Goal: Task Accomplishment & Management: Manage account settings

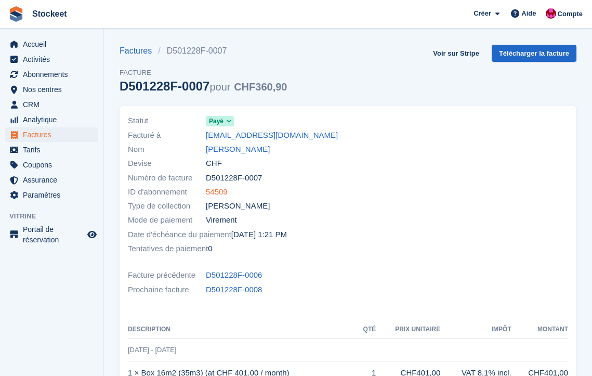
click at [218, 189] on link "54509" at bounding box center [217, 192] width 22 height 12
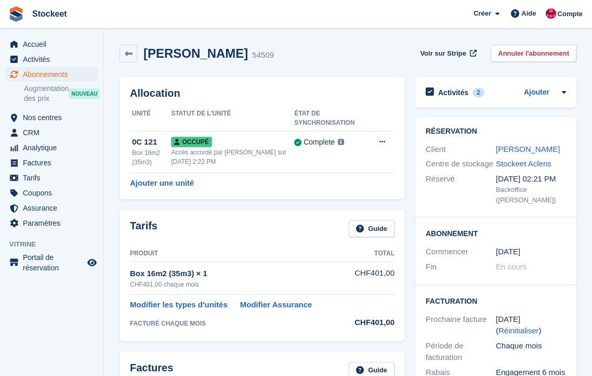
scroll to position [369, 0]
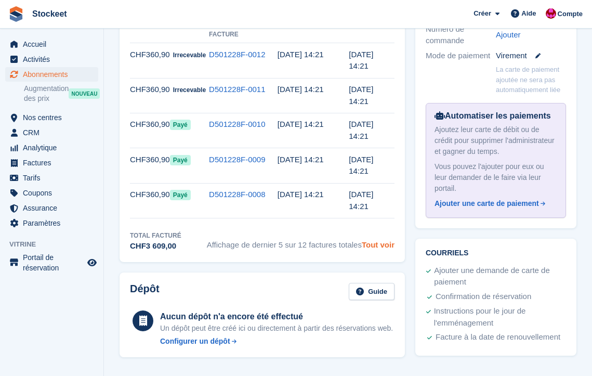
click at [380, 240] on link "Tout voir" at bounding box center [378, 244] width 33 height 9
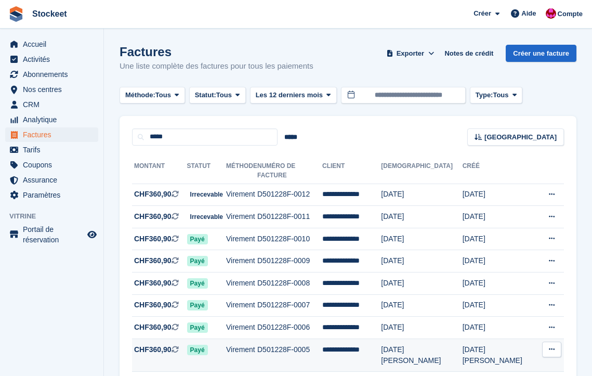
scroll to position [122, 0]
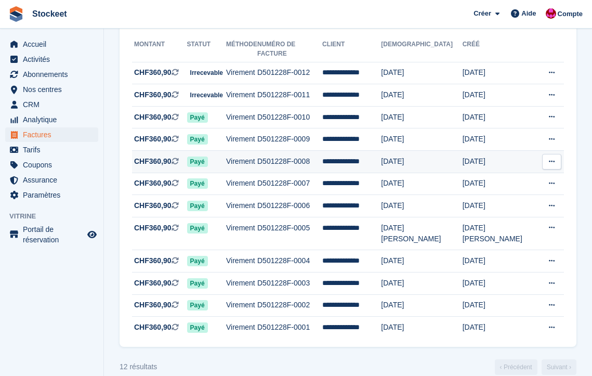
click at [257, 152] on td "Virement" at bounding box center [241, 162] width 31 height 22
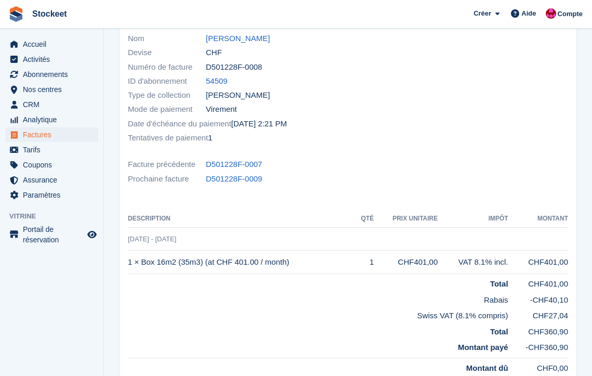
scroll to position [255, 0]
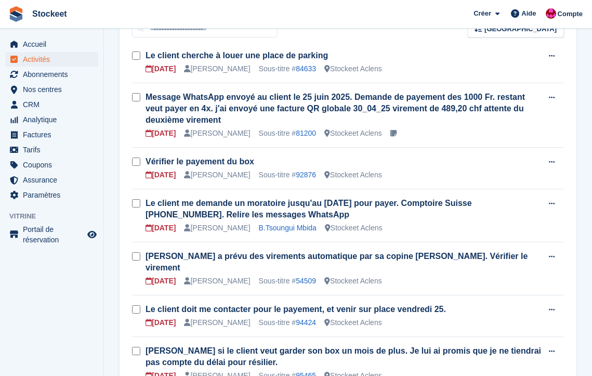
scroll to position [194, 0]
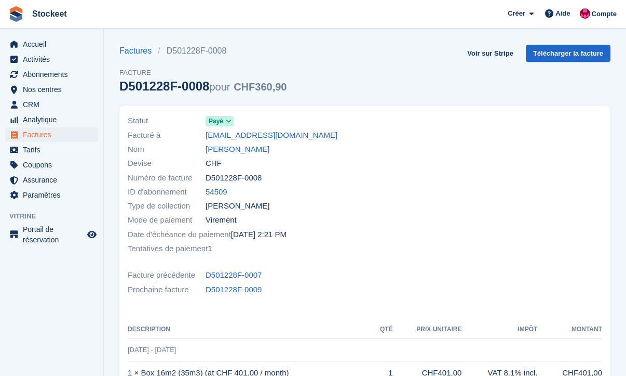
scroll to position [61, 0]
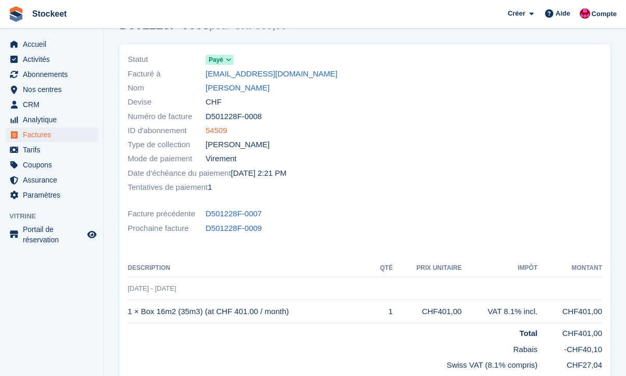
click at [222, 132] on link "54509" at bounding box center [217, 131] width 22 height 12
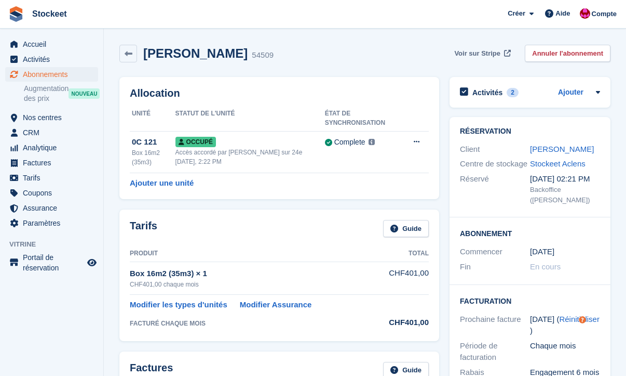
click at [470, 54] on span "Voir sur Stripe" at bounding box center [478, 53] width 46 height 10
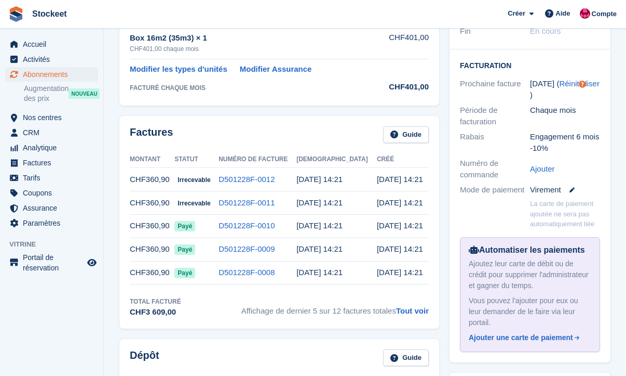
scroll to position [257, 0]
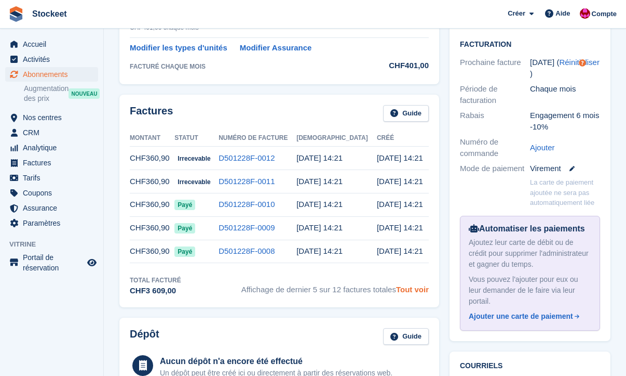
click at [422, 290] on link "Tout voir" at bounding box center [412, 289] width 33 height 9
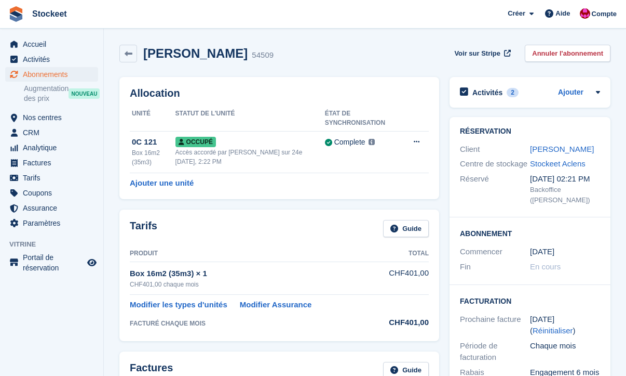
scroll to position [257, 0]
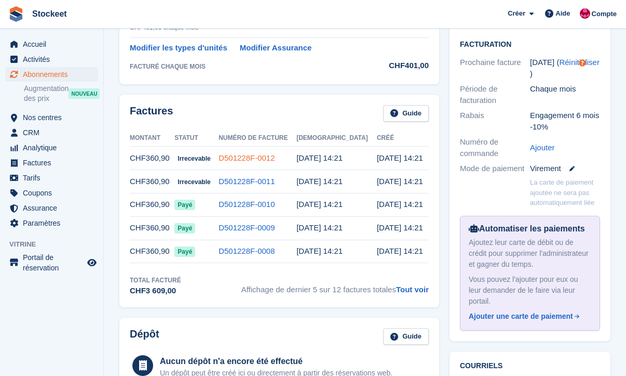
click at [267, 157] on link "D501228F-0012" at bounding box center [247, 157] width 56 height 9
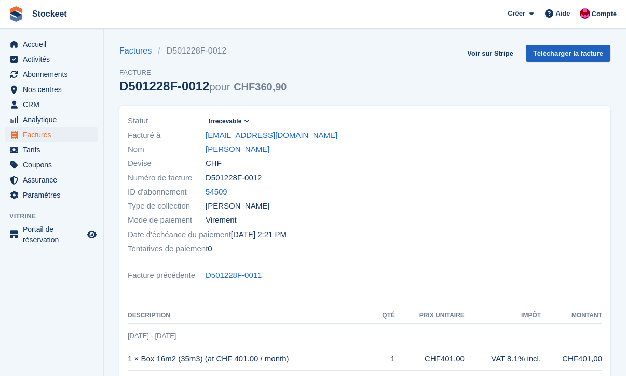
click at [572, 56] on link "Télécharger la facture" at bounding box center [568, 53] width 85 height 17
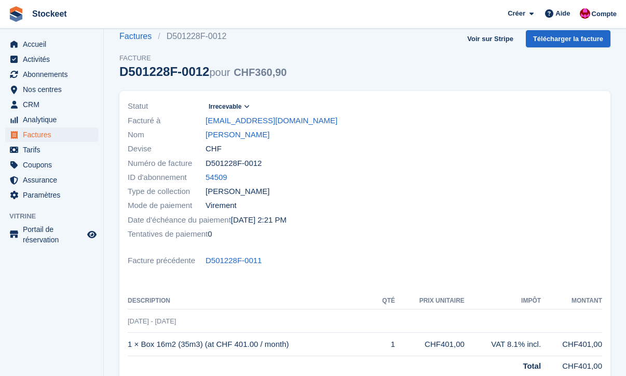
scroll to position [221, 0]
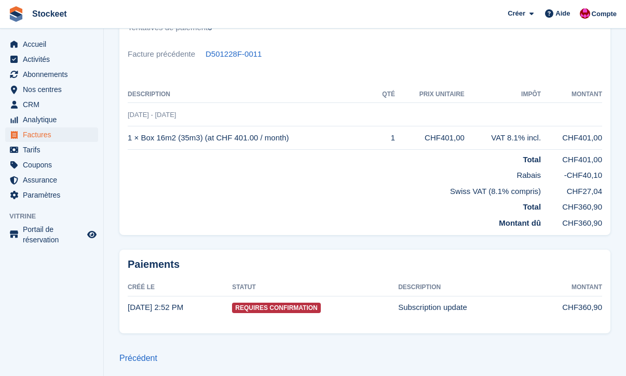
scroll to position [257, 0]
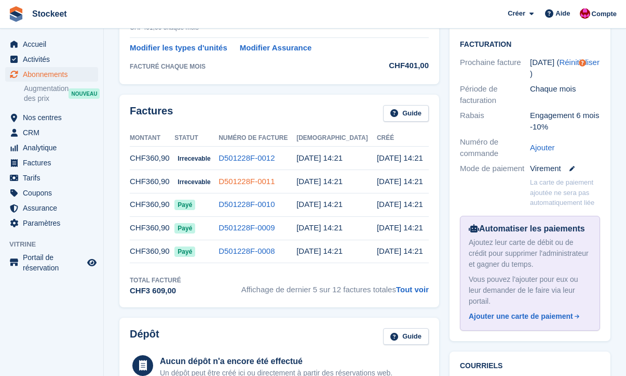
click at [247, 177] on link "D501228F-0011" at bounding box center [247, 181] width 56 height 9
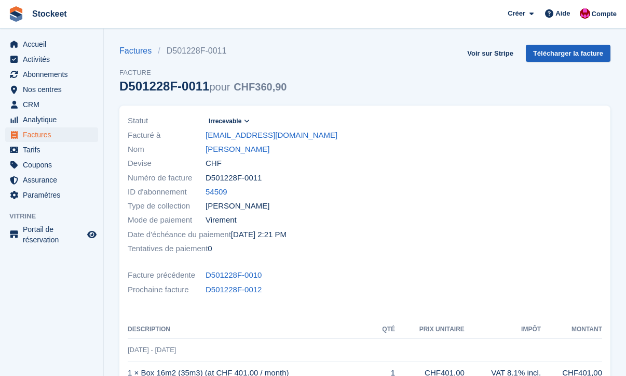
click at [541, 56] on link "Télécharger la facture" at bounding box center [568, 53] width 85 height 17
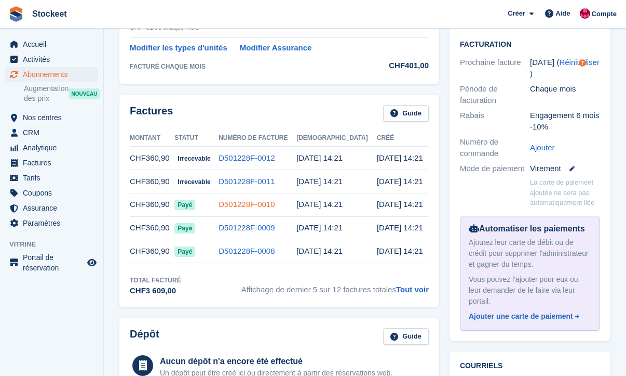
scroll to position [274, 0]
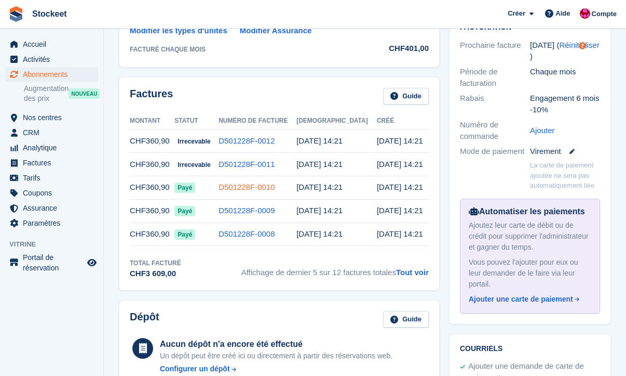
click at [259, 189] on link "D501228F-0010" at bounding box center [247, 186] width 56 height 9
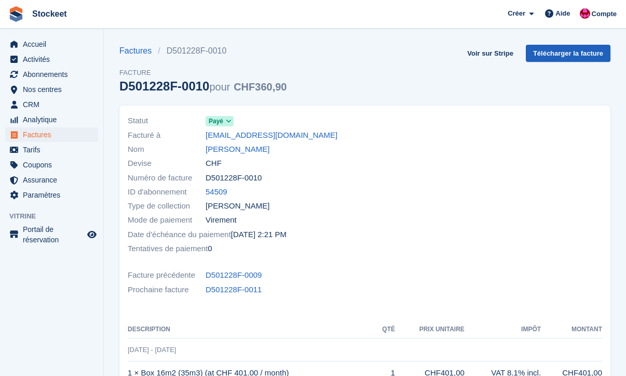
click at [571, 55] on link "Télécharger la facture" at bounding box center [568, 53] width 85 height 17
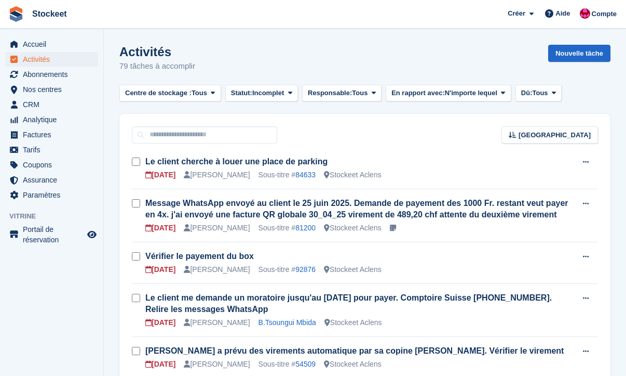
scroll to position [21, 0]
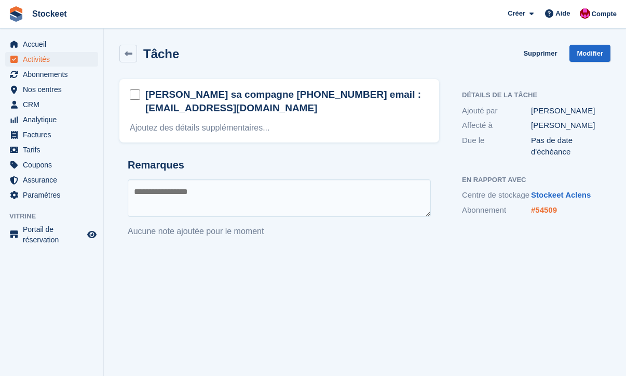
click at [550, 214] on link "#54509" at bounding box center [544, 209] width 26 height 9
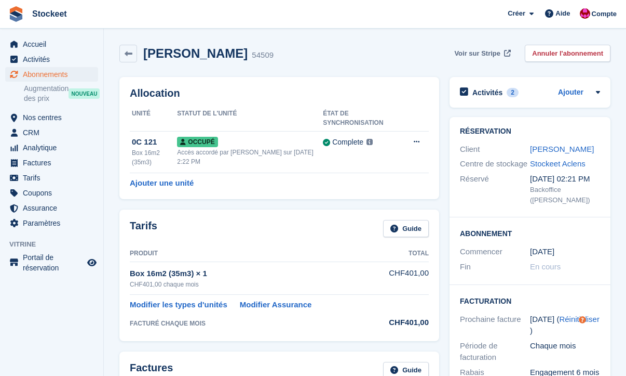
click at [497, 54] on span "Voir sur Stripe" at bounding box center [478, 53] width 46 height 10
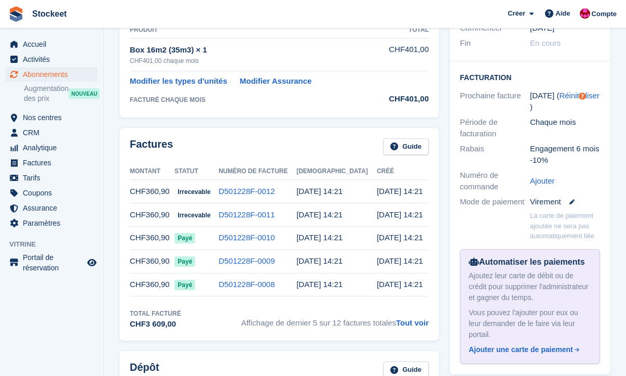
scroll to position [240, 0]
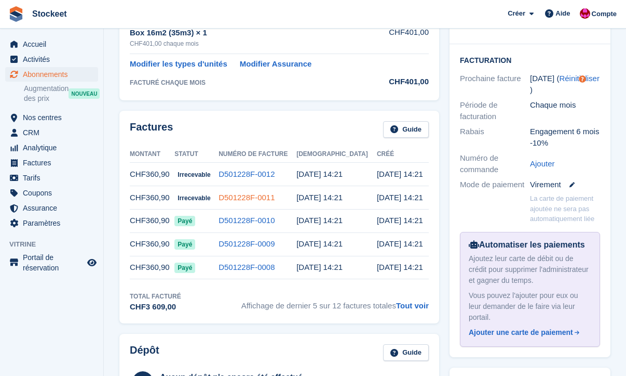
click at [252, 196] on link "D501228F-0011" at bounding box center [247, 197] width 56 height 9
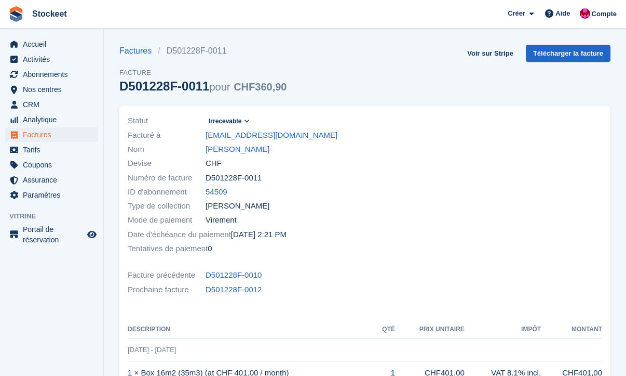
click at [250, 119] on icon at bounding box center [247, 121] width 6 height 6
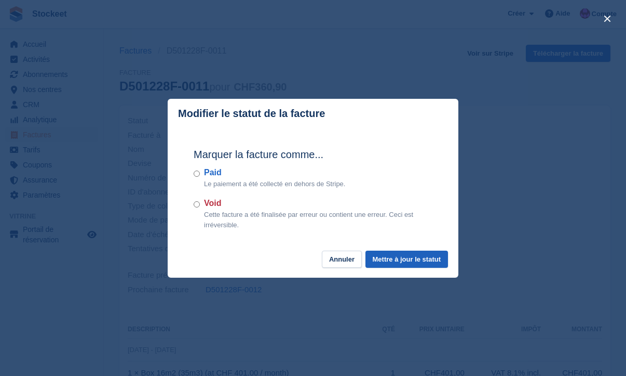
click at [423, 257] on button "Mettre à jour le statut" at bounding box center [407, 258] width 83 height 17
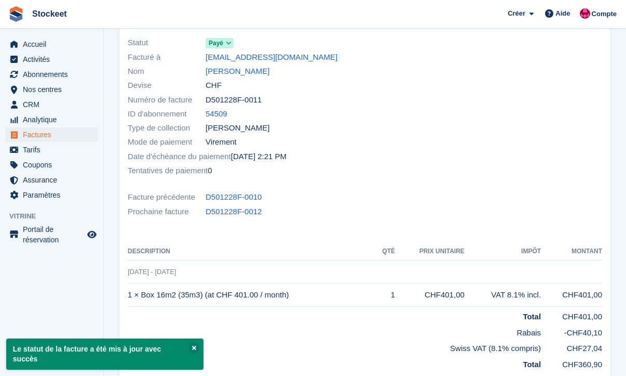
scroll to position [10, 0]
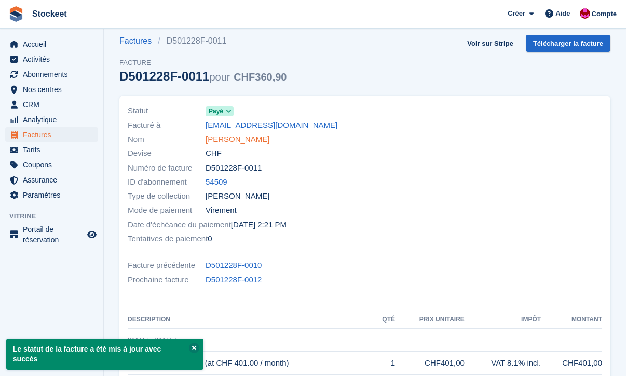
click at [228, 139] on link "[PERSON_NAME]" at bounding box center [238, 139] width 64 height 12
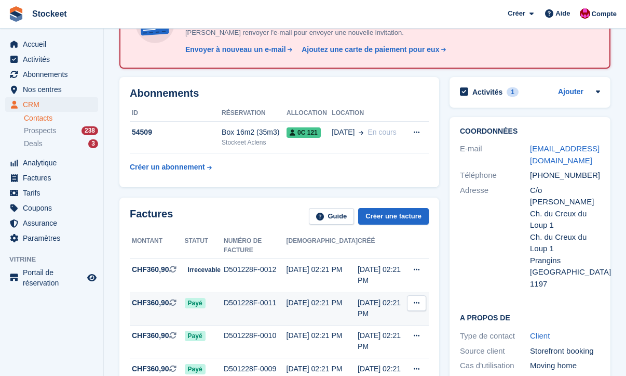
scroll to position [186, 0]
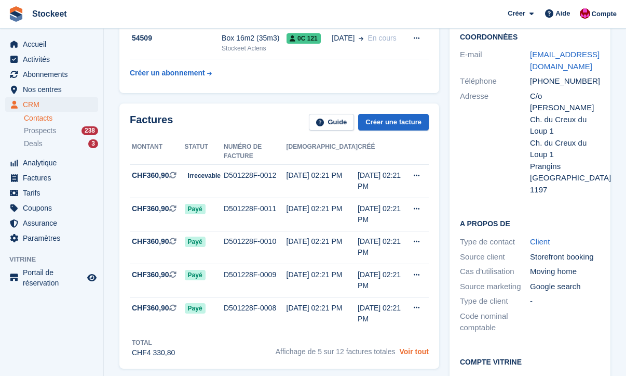
click at [416, 347] on link "Voir tout" at bounding box center [414, 351] width 30 height 8
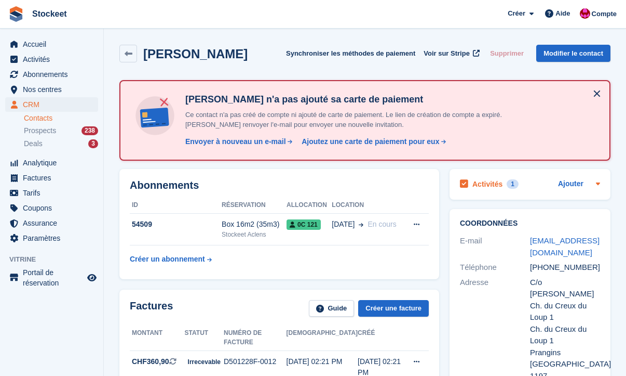
click at [478, 180] on h2 "Activités" at bounding box center [488, 183] width 30 height 9
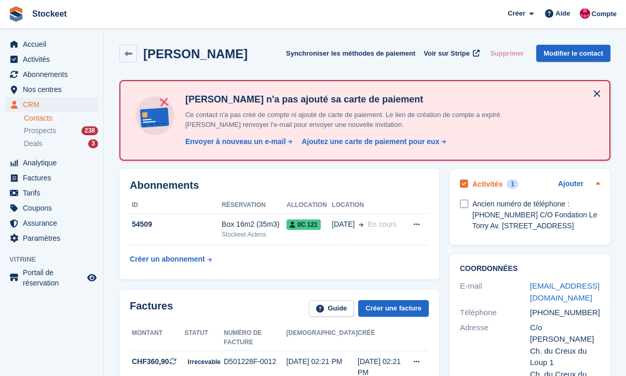
click at [480, 180] on h2 "Activités" at bounding box center [488, 183] width 30 height 9
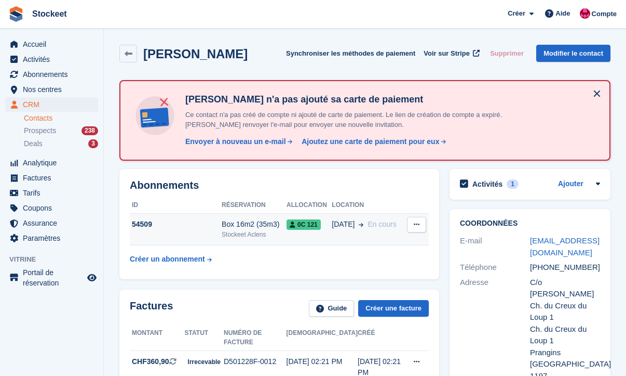
click at [362, 222] on icon at bounding box center [361, 224] width 5 height 5
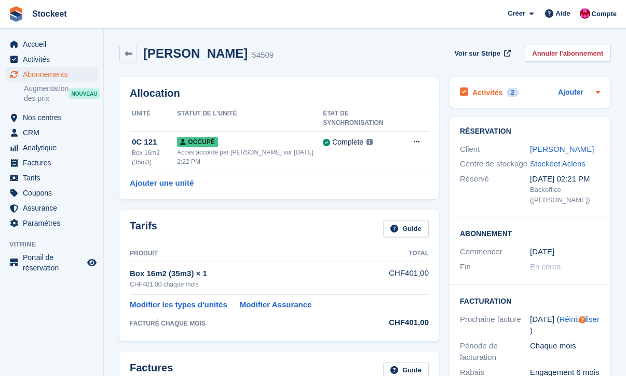
click at [490, 91] on h2 "Activités" at bounding box center [488, 92] width 30 height 9
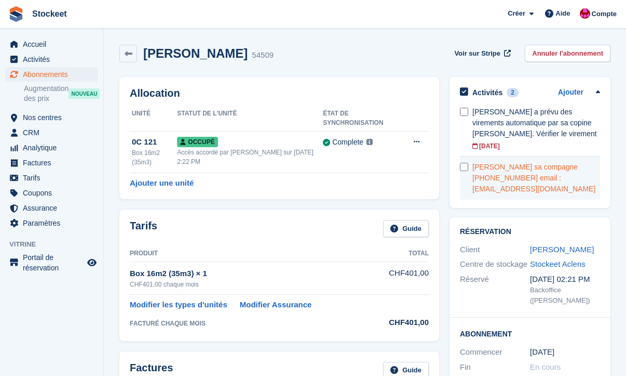
click at [523, 190] on div "[PERSON_NAME] sa compagne [PHONE_NUMBER] email : [EMAIL_ADDRESS][DOMAIN_NAME]" at bounding box center [537, 178] width 128 height 33
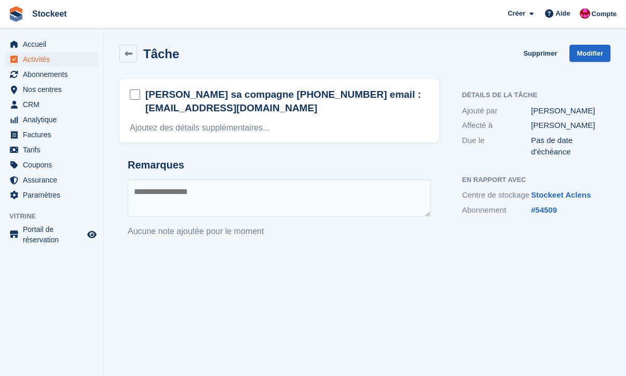
drag, startPoint x: 148, startPoint y: 108, endPoint x: 233, endPoint y: 110, distance: 85.7
click at [233, 110] on h2 "[PERSON_NAME] sa compagne [PHONE_NUMBER] email : [EMAIL_ADDRESS][DOMAIN_NAME]" at bounding box center [287, 101] width 284 height 27
copy h2 "atiti74@bluewin.ch"
click at [332, 54] on div "Tâche Supprimer Modifier" at bounding box center [364, 54] width 491 height 18
click at [550, 214] on link "#54509" at bounding box center [544, 209] width 26 height 9
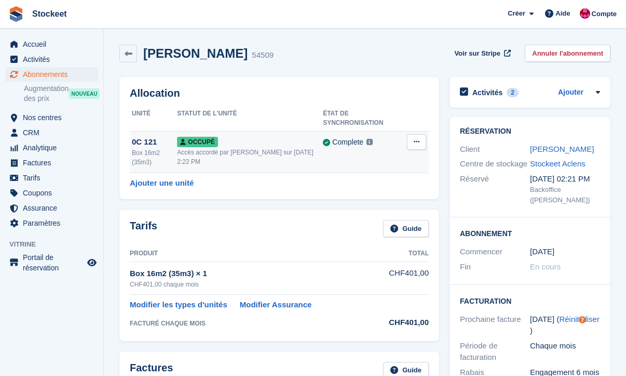
click at [268, 152] on div "Accès accordé par [PERSON_NAME] sur [DATE] 2:22 PM" at bounding box center [250, 157] width 146 height 19
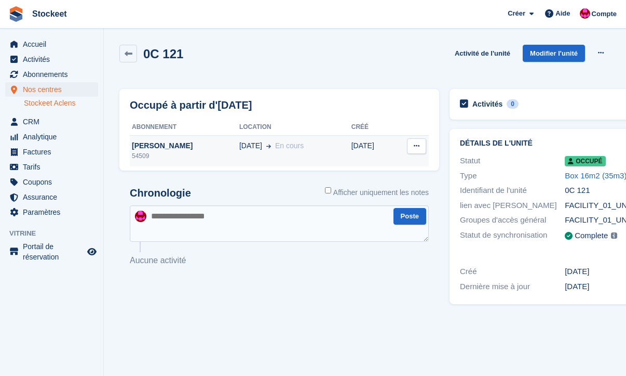
click at [187, 152] on div "54509" at bounding box center [185, 155] width 110 height 9
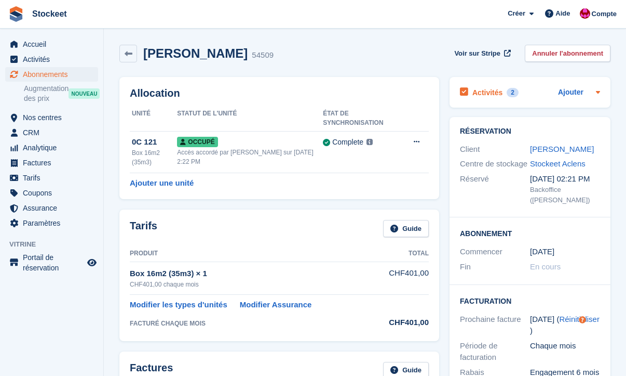
click at [496, 94] on h2 "Activités" at bounding box center [488, 92] width 30 height 9
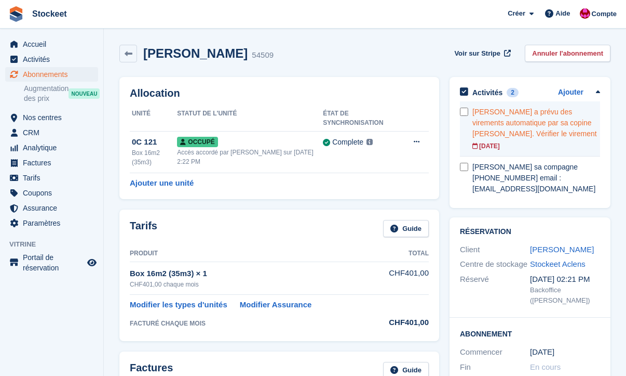
click at [525, 132] on div "[PERSON_NAME] a prévu des virements automatique par sa copine [PERSON_NAME]. Vé…" at bounding box center [537, 122] width 128 height 33
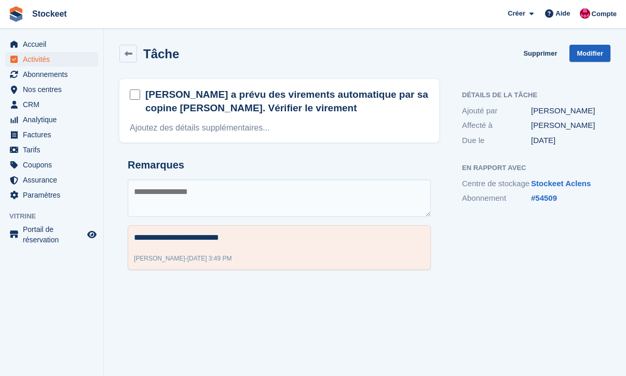
click at [582, 52] on link "Modifier" at bounding box center [590, 53] width 41 height 17
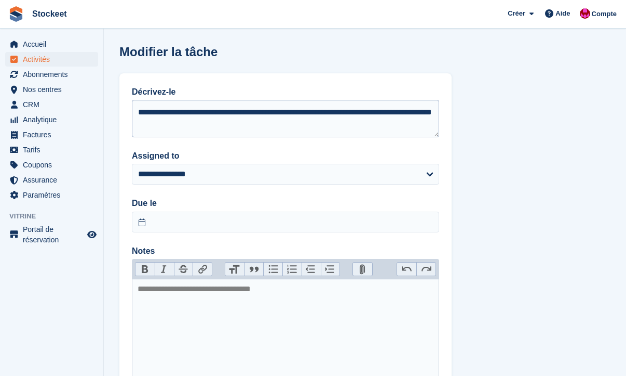
drag, startPoint x: 221, startPoint y: 130, endPoint x: 204, endPoint y: 116, distance: 21.8
click at [204, 116] on textarea "**********" at bounding box center [286, 118] width 308 height 37
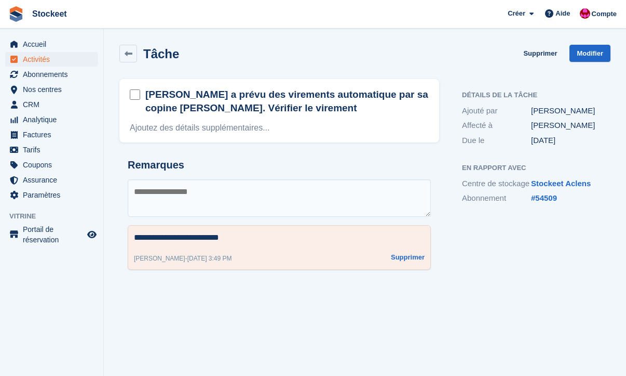
click at [410, 258] on button "Supprimer" at bounding box center [408, 257] width 34 height 10
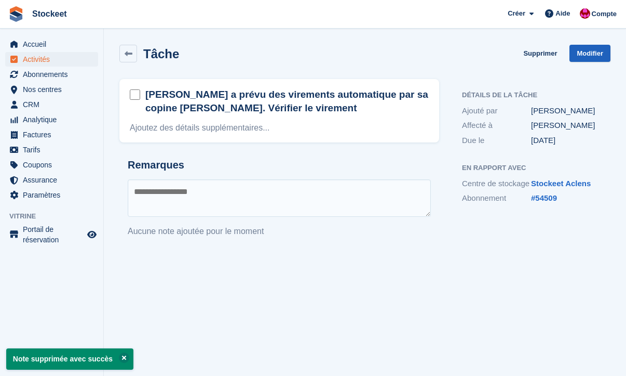
click at [596, 56] on link "Modifier" at bounding box center [590, 53] width 41 height 17
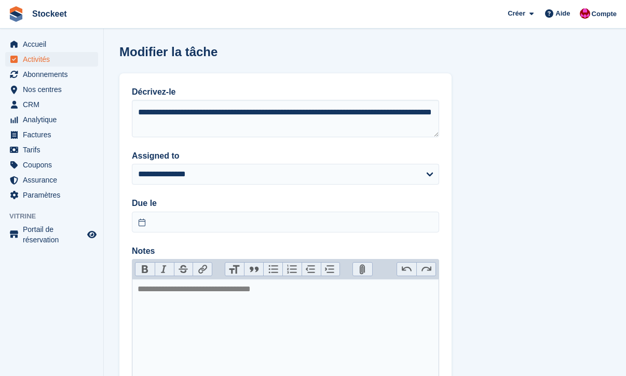
drag, startPoint x: 248, startPoint y: 125, endPoint x: 126, endPoint y: 110, distance: 123.5
click at [126, 110] on div "**********" at bounding box center [285, 234] width 332 height 322
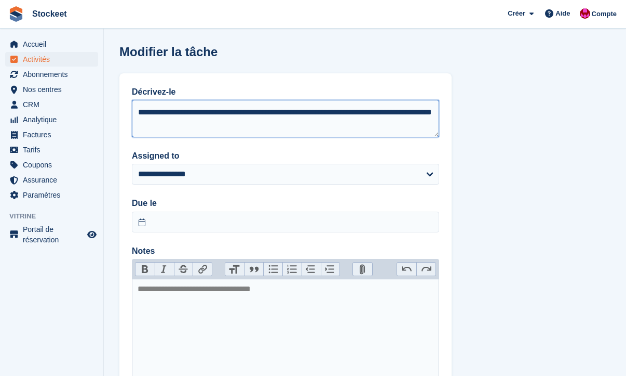
click at [221, 124] on textarea "**********" at bounding box center [286, 118] width 308 height 37
drag, startPoint x: 220, startPoint y: 124, endPoint x: 127, endPoint y: 102, distance: 96.0
click at [127, 102] on div "**********" at bounding box center [285, 234] width 332 height 322
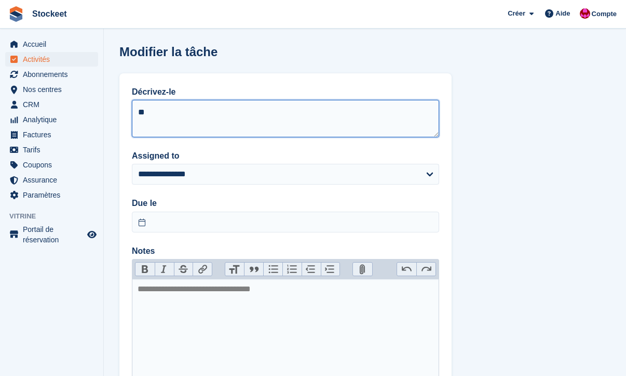
type textarea "*"
type textarea "**********"
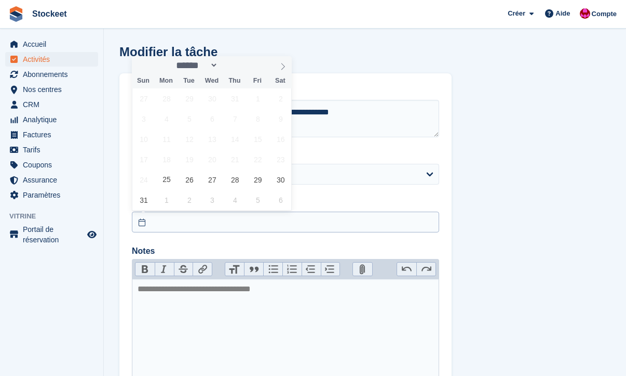
click at [211, 218] on input "text" at bounding box center [286, 221] width 308 height 21
click at [280, 68] on icon at bounding box center [282, 66] width 7 height 7
select select "*"
click at [215, 159] on span "24" at bounding box center [212, 159] width 20 height 20
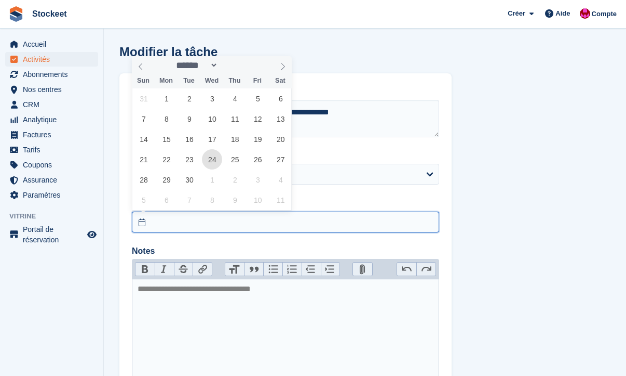
type input "**********"
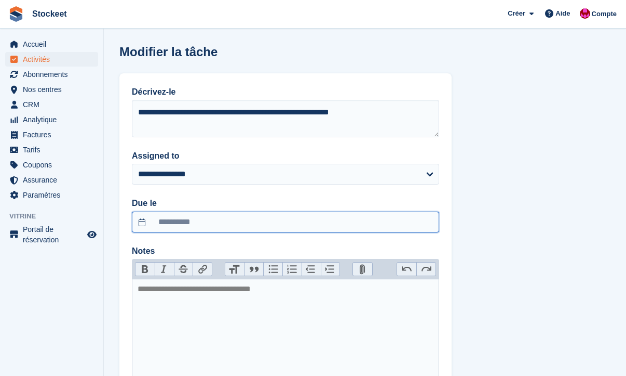
click at [195, 219] on input "**********" at bounding box center [286, 221] width 308 height 21
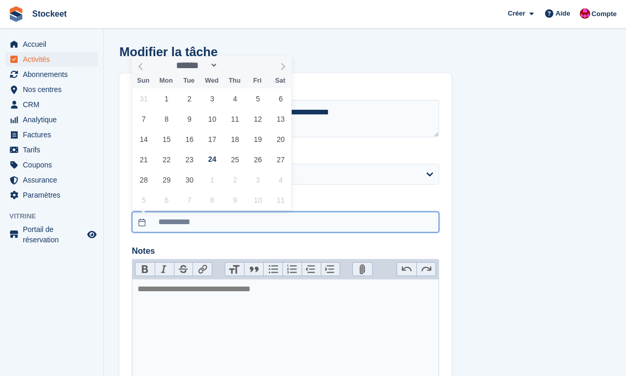
click at [250, 218] on input "**********" at bounding box center [286, 221] width 308 height 21
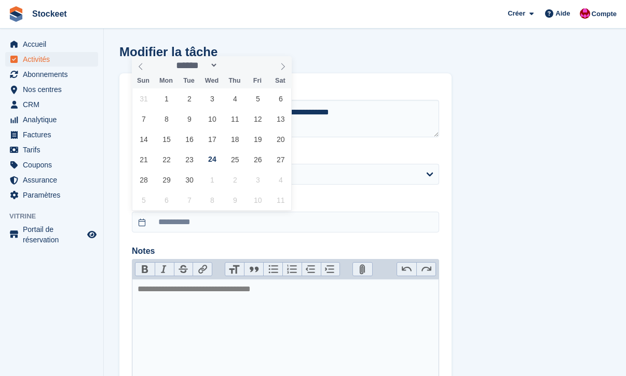
click at [372, 195] on div "**********" at bounding box center [285, 234] width 332 height 322
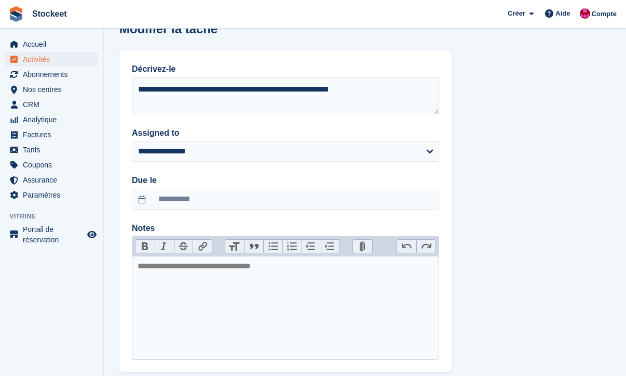
scroll to position [81, 0]
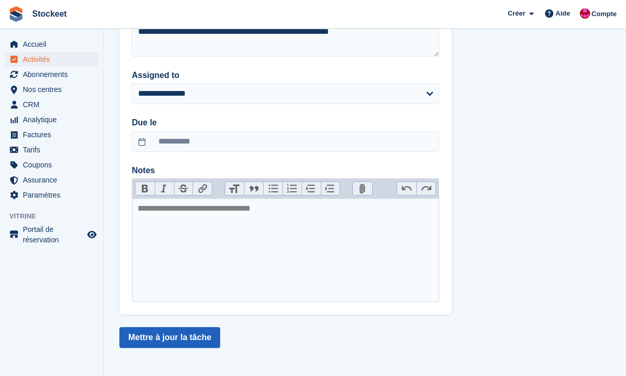
click at [168, 339] on button "Mettre à jour la tâche" at bounding box center [169, 337] width 101 height 21
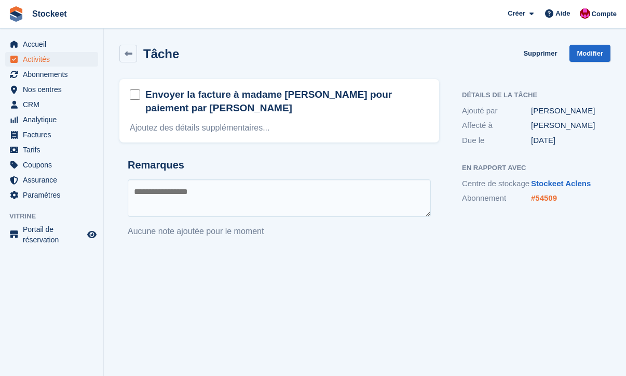
click at [549, 202] on link "#54509" at bounding box center [544, 197] width 26 height 9
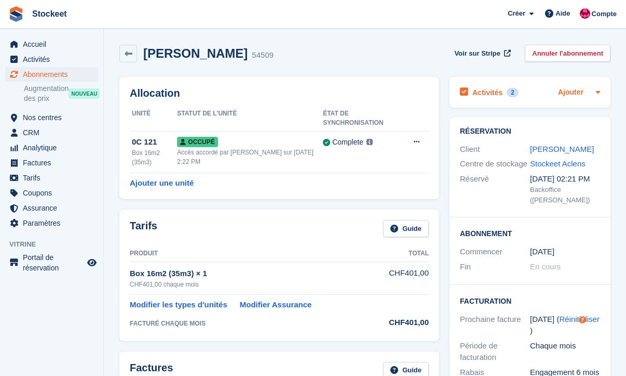
click at [568, 91] on link "Ajouter" at bounding box center [570, 93] width 25 height 12
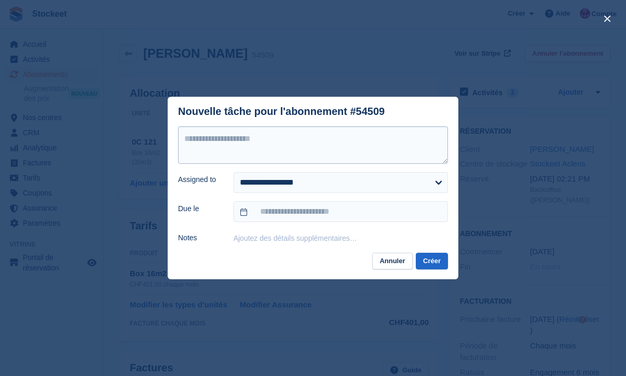
click at [299, 151] on textarea at bounding box center [313, 144] width 270 height 37
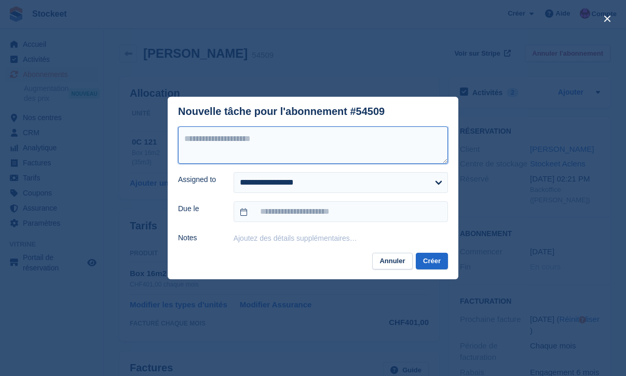
click at [234, 143] on textarea at bounding box center [313, 144] width 270 height 37
click at [185, 141] on textarea "**********" at bounding box center [313, 144] width 270 height 37
click at [342, 143] on textarea "**********" at bounding box center [313, 144] width 270 height 37
type textarea "**********"
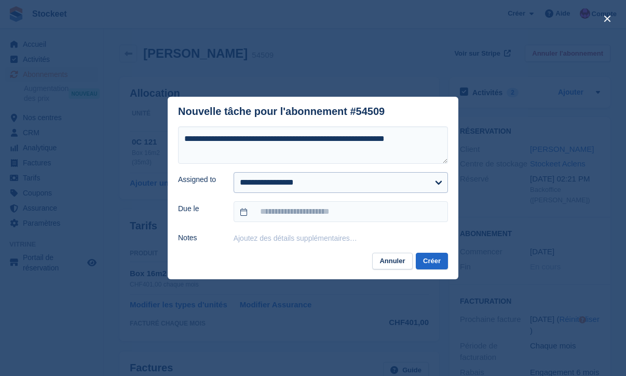
select select "****"
click at [293, 209] on input "text" at bounding box center [341, 211] width 215 height 21
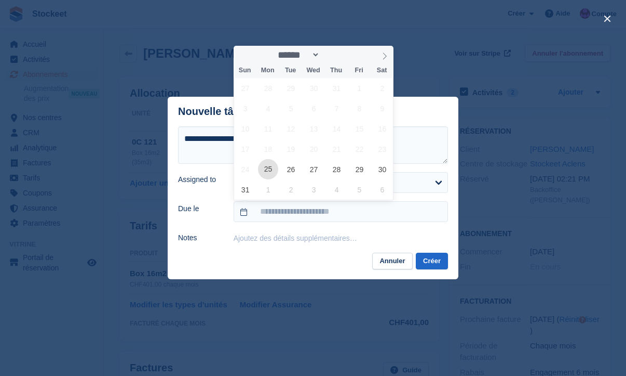
click at [276, 172] on span "25" at bounding box center [268, 169] width 20 height 20
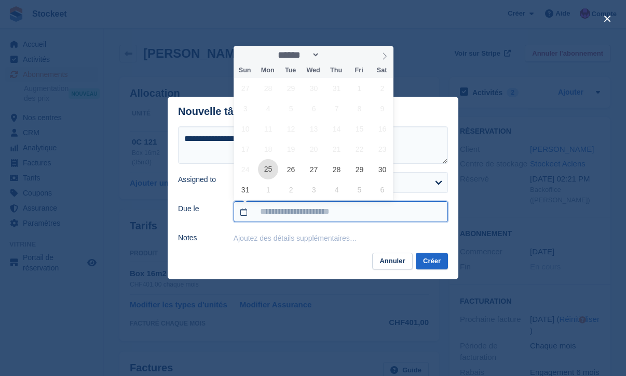
type input "**********"
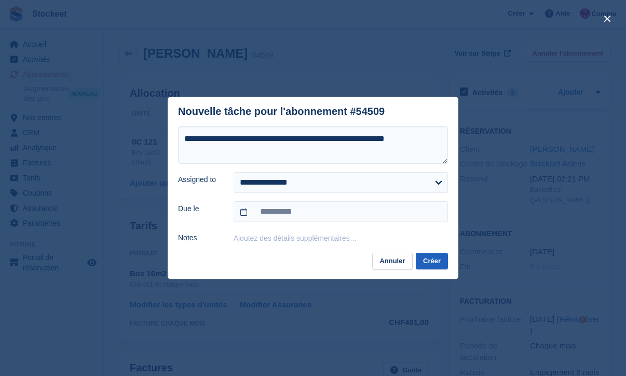
click at [432, 258] on button "Créer" at bounding box center [432, 260] width 32 height 17
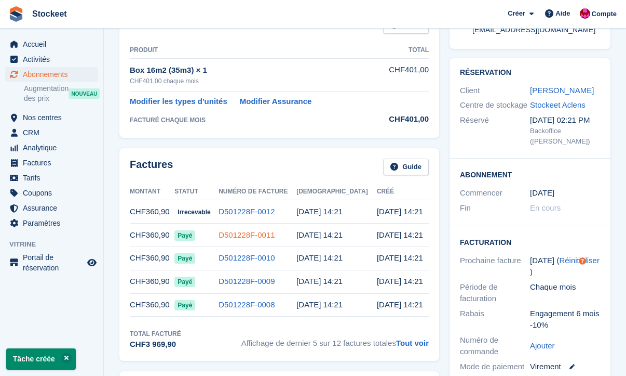
scroll to position [205, 0]
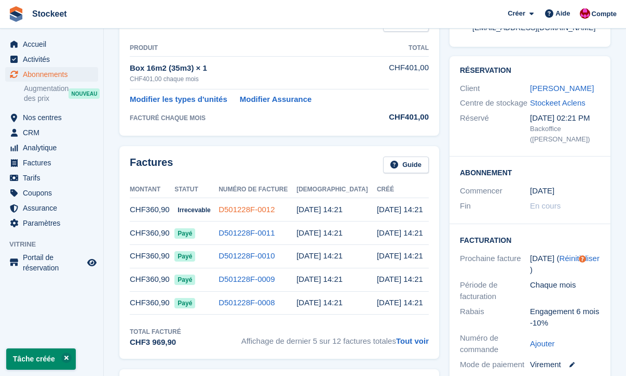
click at [275, 211] on link "D501228F-0012" at bounding box center [247, 209] width 56 height 9
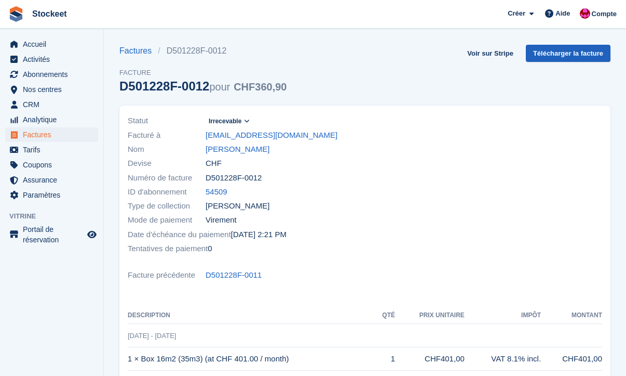
click at [583, 52] on link "Télécharger la facture" at bounding box center [568, 53] width 85 height 17
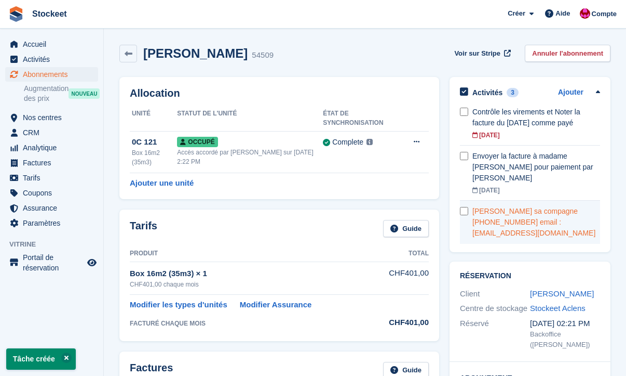
click at [517, 214] on div "[PERSON_NAME] sa compagne [PHONE_NUMBER] email : [EMAIL_ADDRESS][DOMAIN_NAME]" at bounding box center [537, 222] width 128 height 33
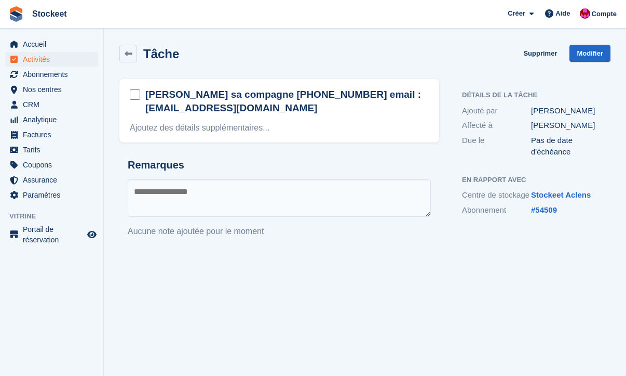
drag, startPoint x: 233, startPoint y: 109, endPoint x: 148, endPoint y: 108, distance: 85.2
click at [148, 108] on h2 "[PERSON_NAME] sa compagne [PHONE_NUMBER] email : [EMAIL_ADDRESS][DOMAIN_NAME]" at bounding box center [287, 101] width 284 height 27
copy h2 "[EMAIL_ADDRESS][DOMAIN_NAME]"
click at [121, 51] on link at bounding box center [128, 54] width 18 height 18
click at [540, 214] on link "#54509" at bounding box center [544, 209] width 26 height 9
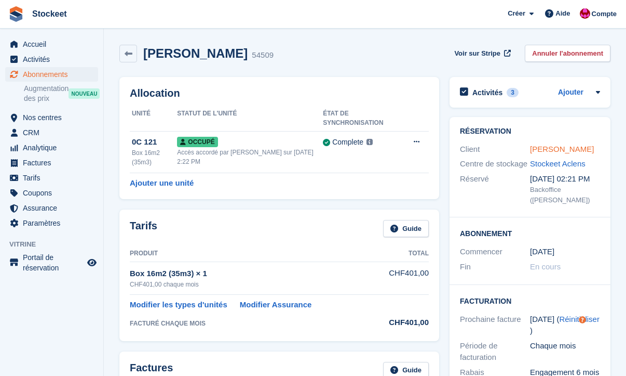
click at [569, 145] on link "[PERSON_NAME]" at bounding box center [562, 148] width 64 height 9
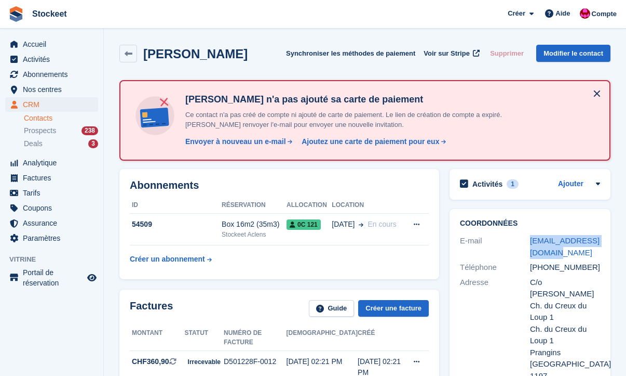
drag, startPoint x: 525, startPoint y: 238, endPoint x: 559, endPoint y: 250, distance: 36.6
click at [559, 250] on div "E-mail [EMAIL_ADDRESS][DOMAIN_NAME]" at bounding box center [530, 246] width 140 height 26
copy div "[EMAIL_ADDRESS][DOMAIN_NAME]"
